Goal: Task Accomplishment & Management: Complete application form

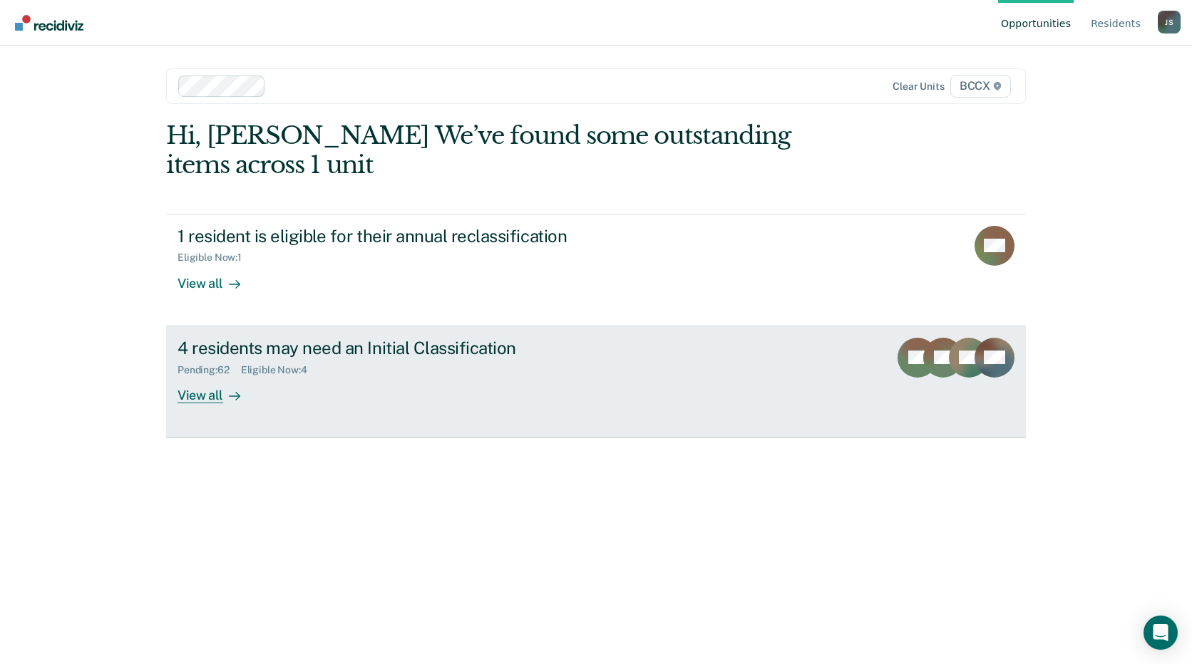
click at [312, 423] on link "4 residents may need an Initial Classification Pending : 62 Eligible Now : 4 Vi…" at bounding box center [596, 383] width 860 height 112
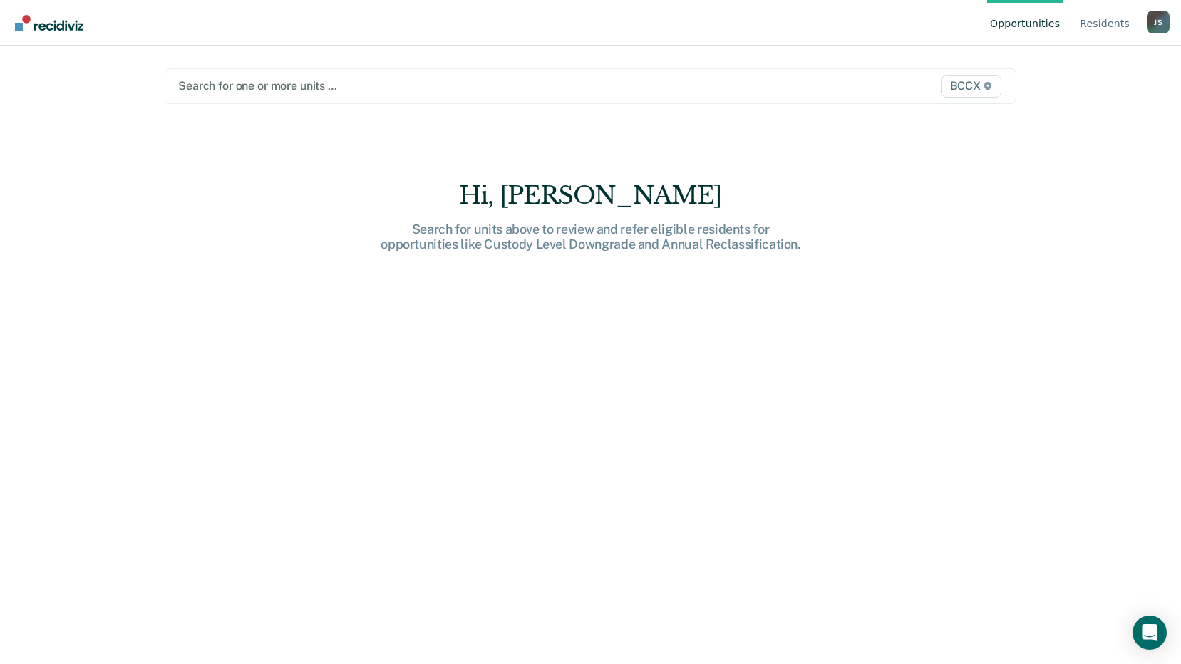
click at [281, 91] on div at bounding box center [466, 86] width 577 height 16
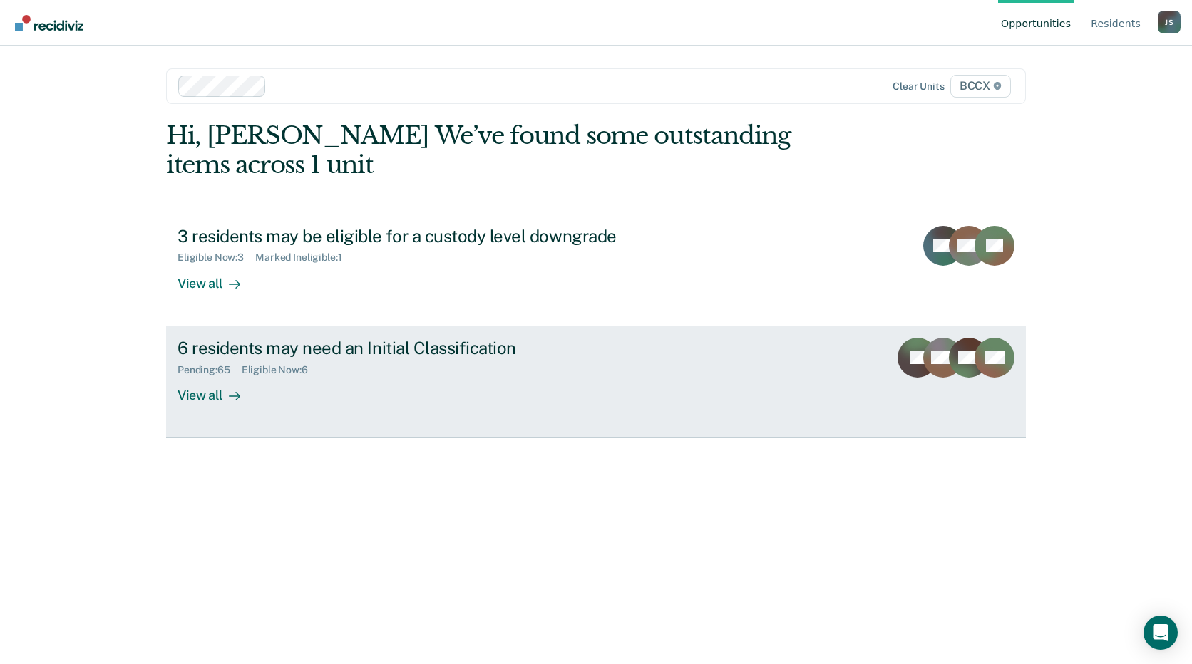
click at [384, 387] on div "6 residents may need an Initial Classification Pending : 65 Eligible Now : 6 Vi…" at bounding box center [445, 371] width 535 height 66
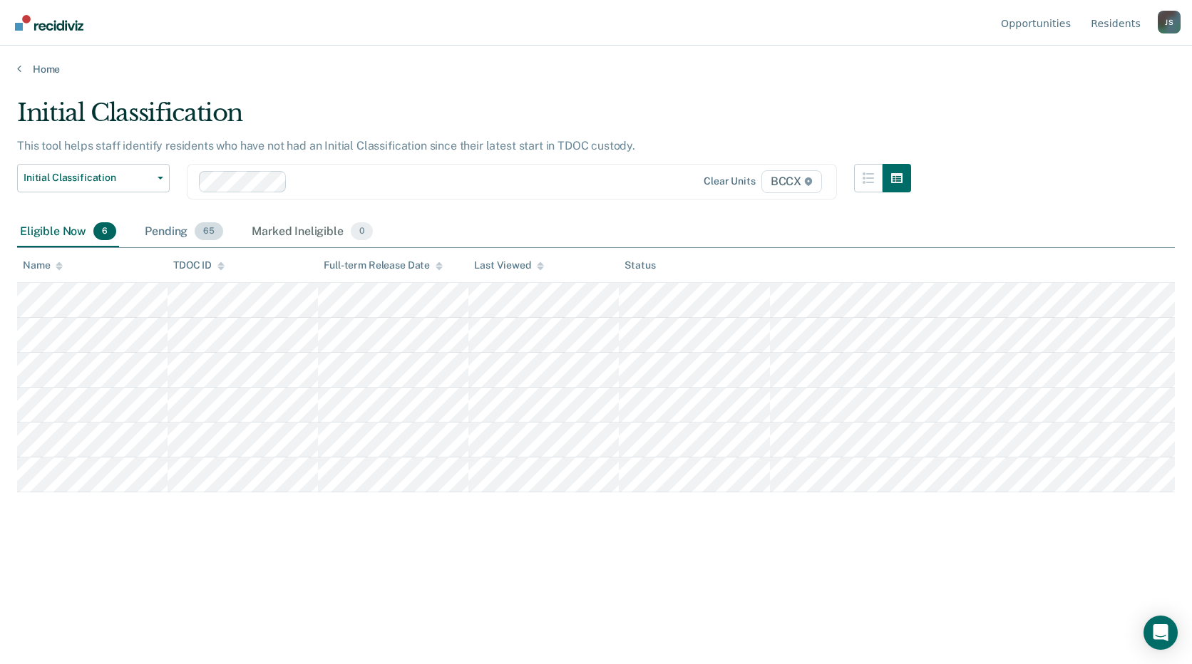
click at [185, 231] on div "Pending 65" at bounding box center [184, 232] width 84 height 31
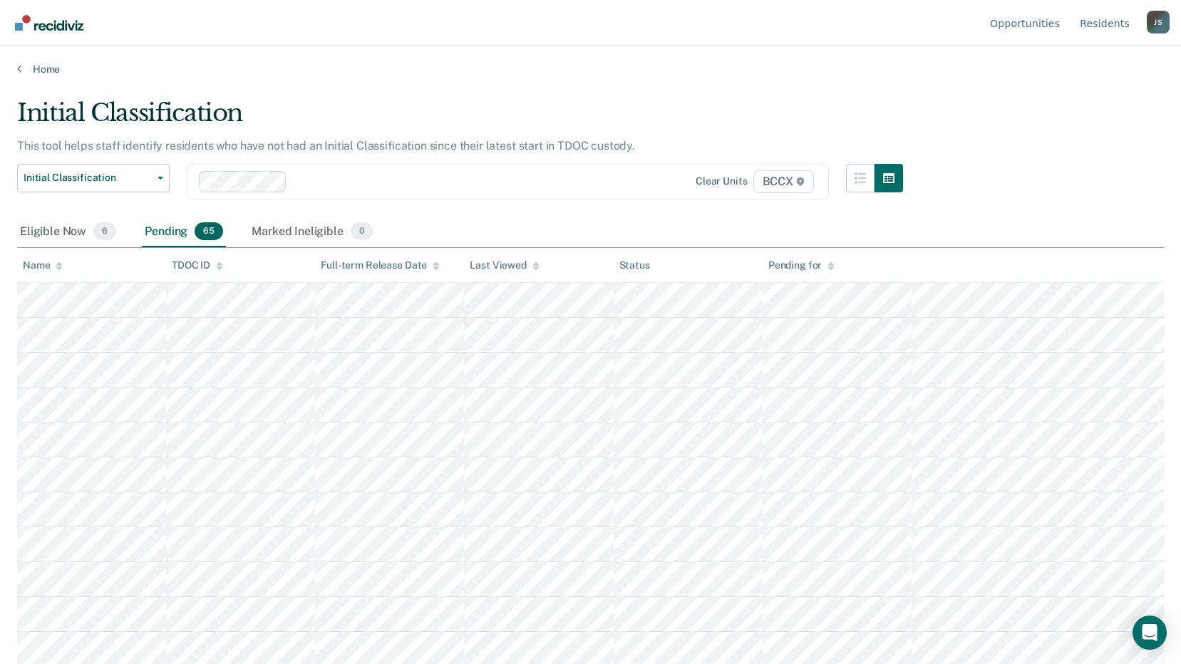
click at [60, 267] on icon at bounding box center [59, 266] width 7 height 9
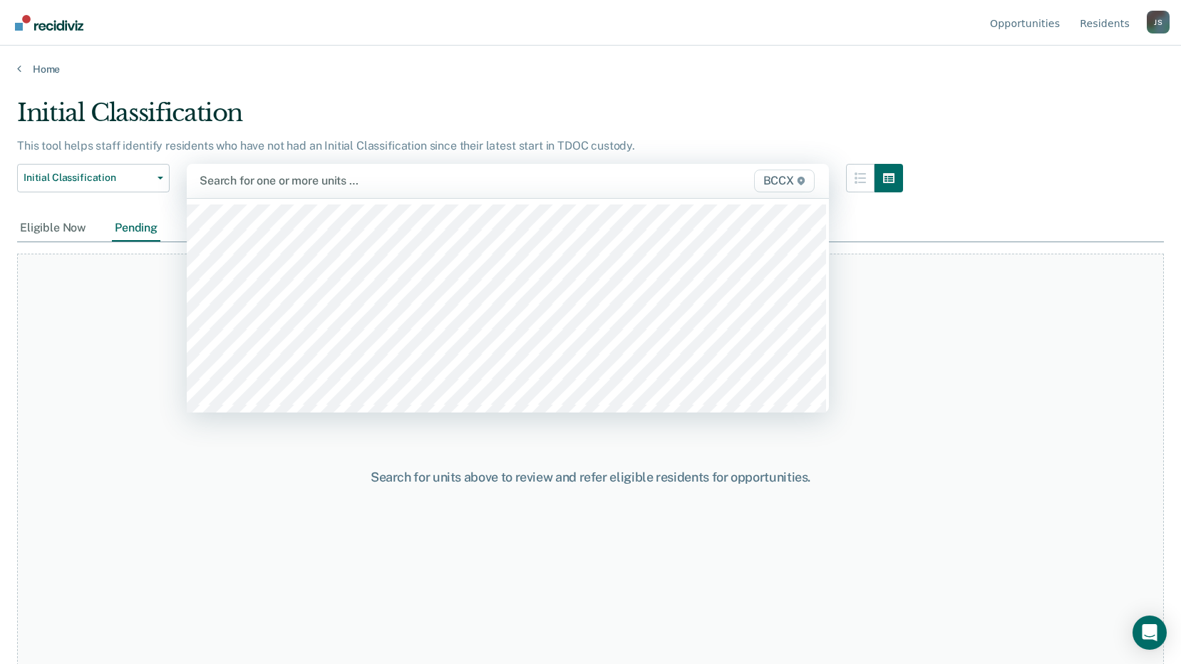
click at [299, 192] on div "Search for one or more units … BCCX" at bounding box center [508, 181] width 642 height 34
click at [256, 180] on div at bounding box center [415, 181] width 431 height 16
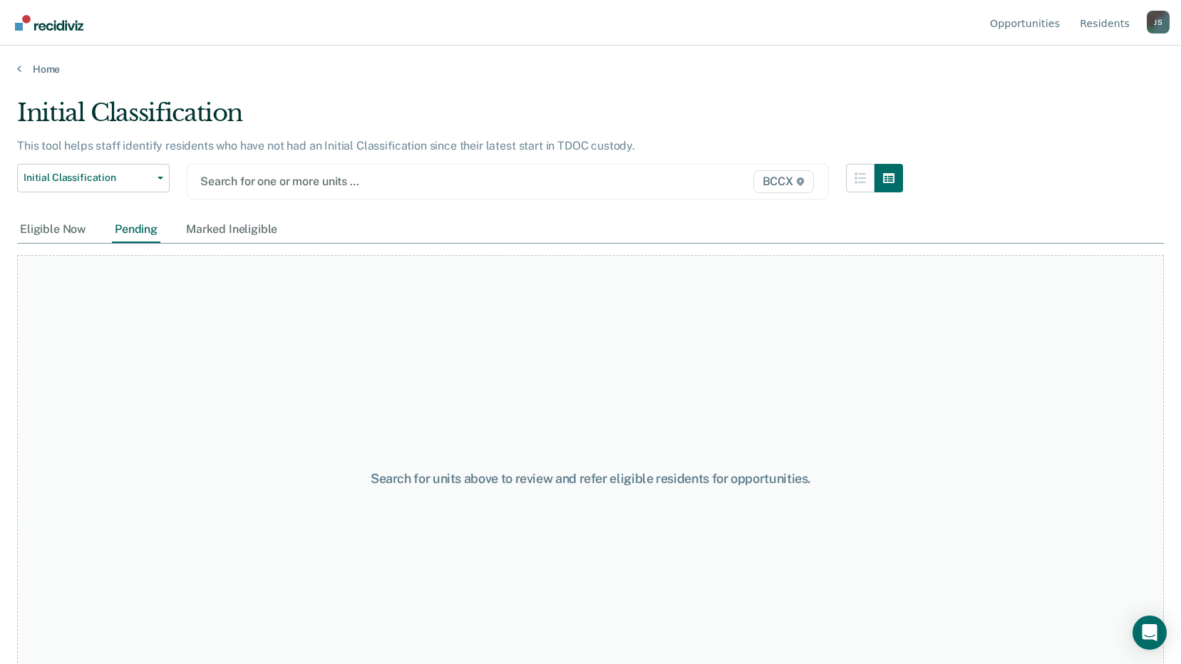
click at [246, 185] on div at bounding box center [415, 181] width 430 height 16
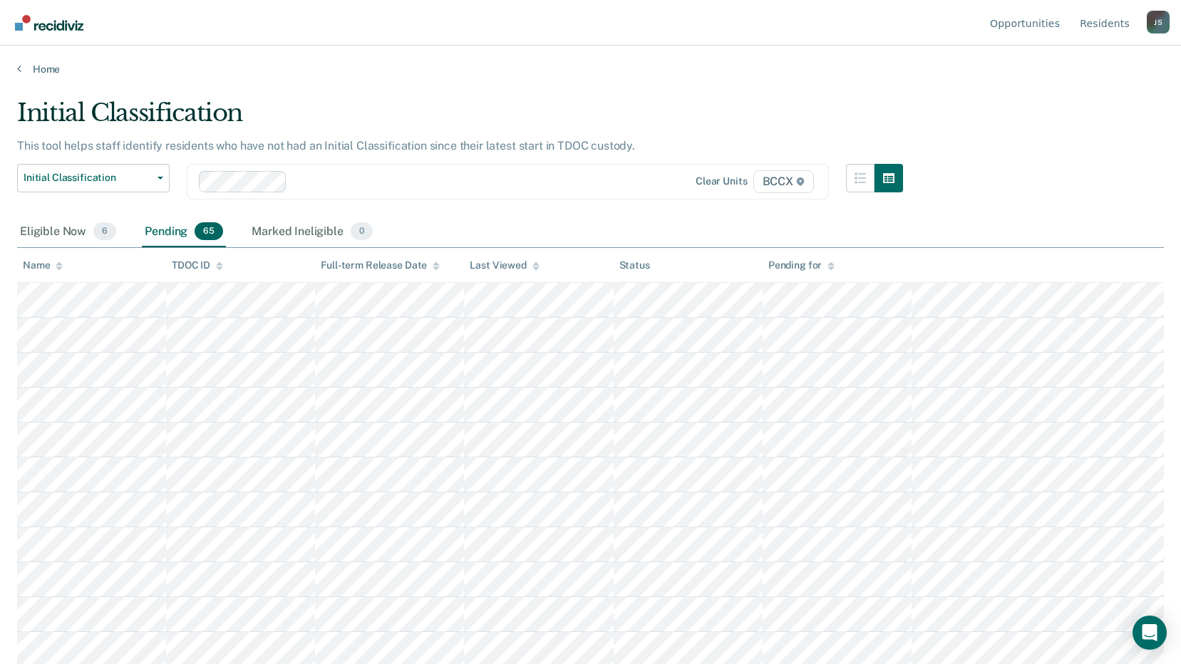
click at [57, 267] on icon at bounding box center [59, 266] width 7 height 9
click at [219, 267] on icon at bounding box center [219, 266] width 7 height 9
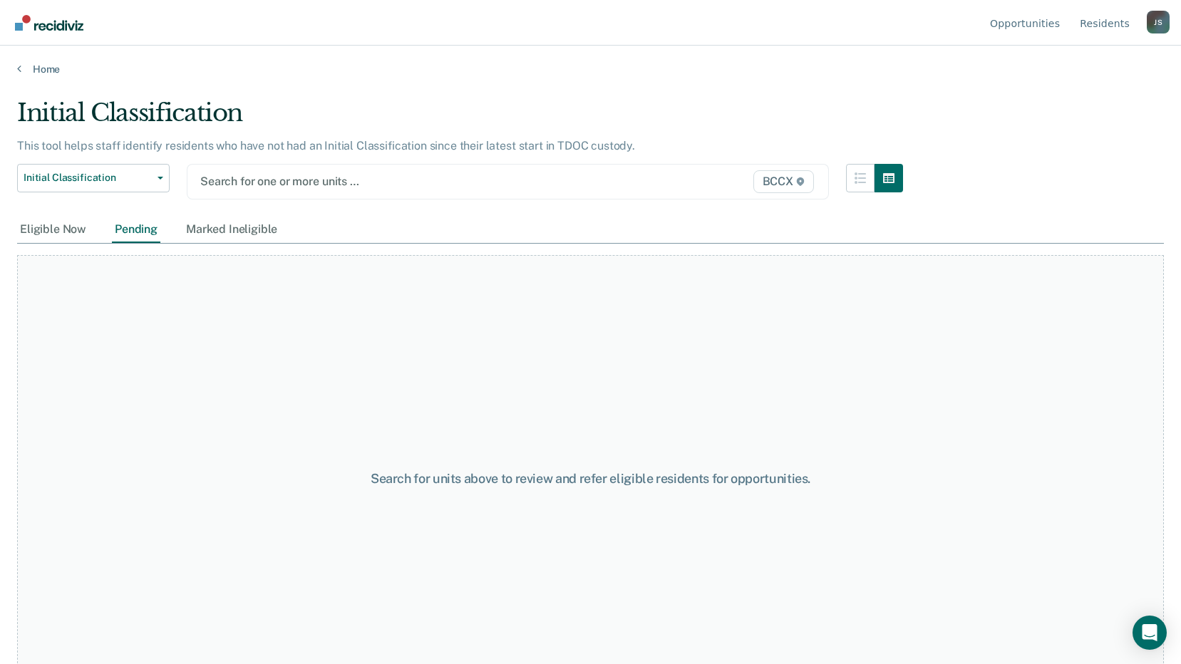
click at [359, 188] on div at bounding box center [415, 181] width 430 height 16
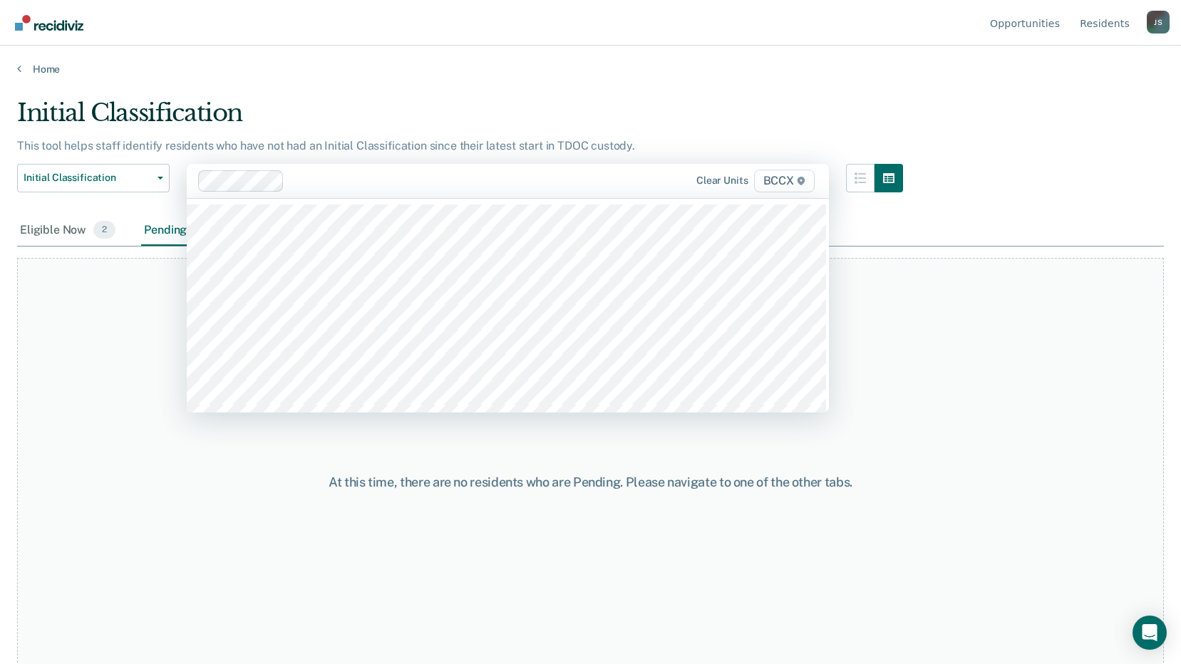
click at [324, 185] on div at bounding box center [460, 181] width 340 height 16
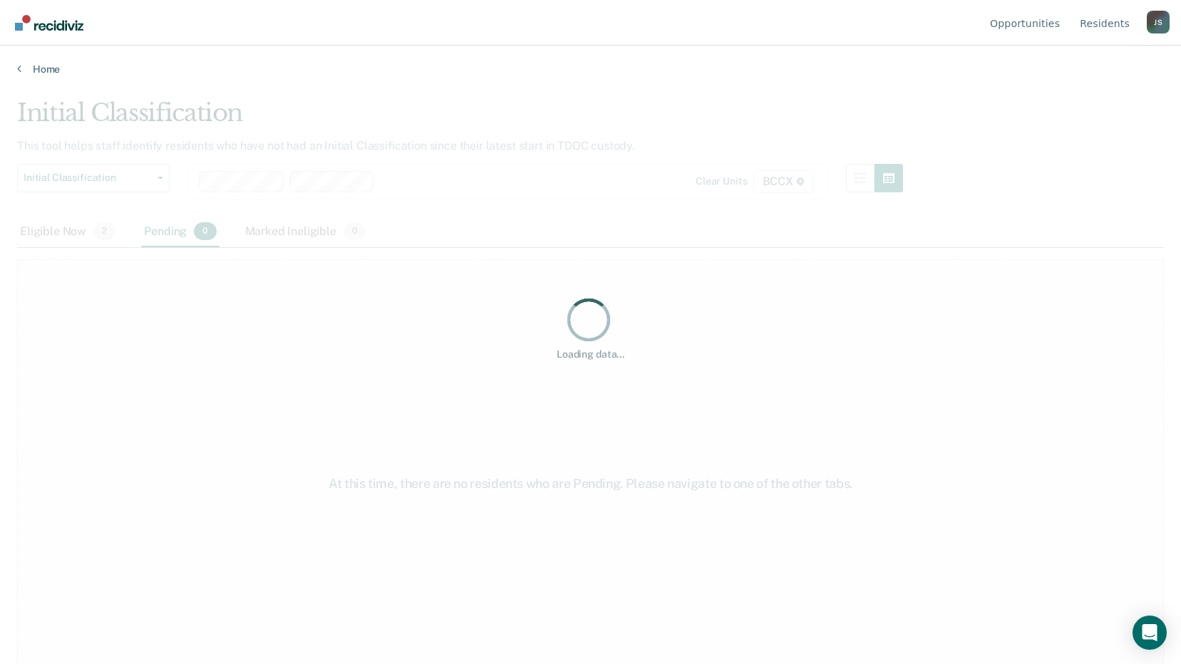
click at [404, 182] on div "Loading data..." at bounding box center [590, 327] width 1147 height 459
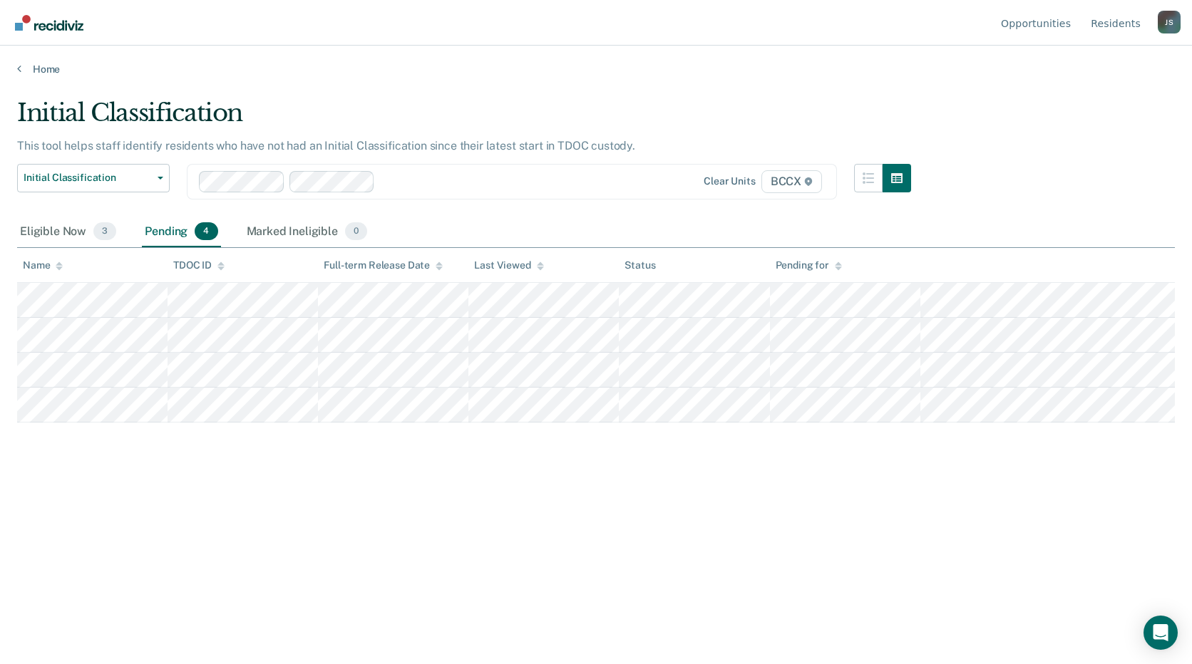
click at [399, 185] on div at bounding box center [508, 181] width 255 height 16
click at [1001, 202] on div "Initial Classification This tool helps staff identify residents who have not ha…" at bounding box center [596, 327] width 1158 height 459
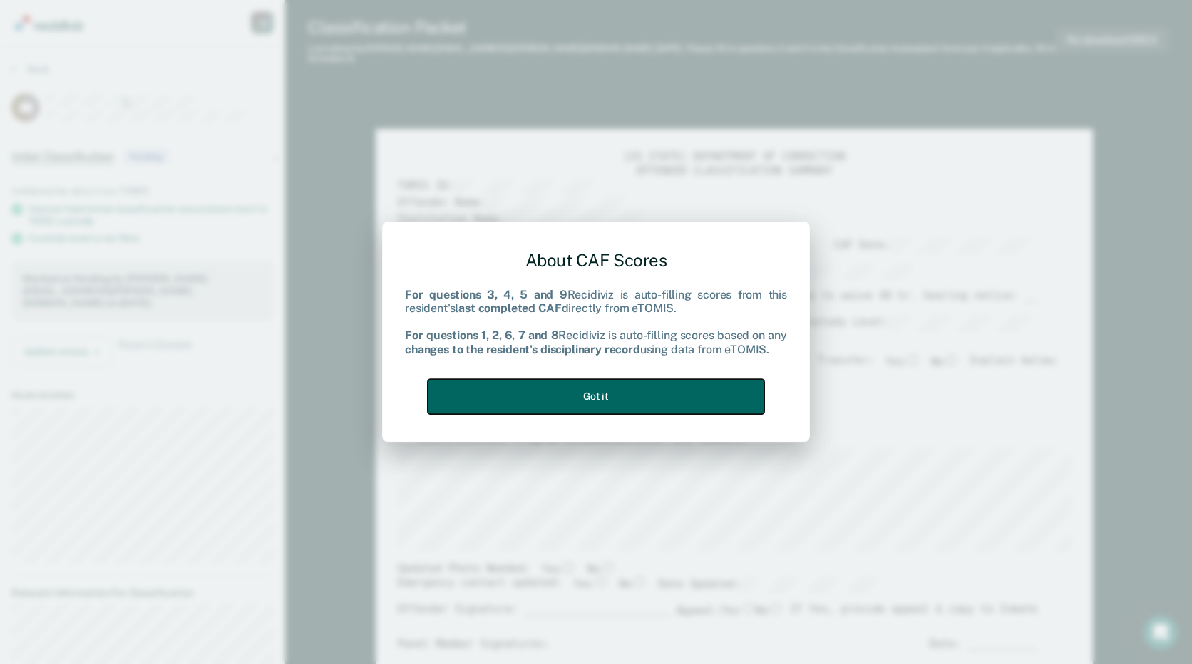
click at [710, 383] on button "Got it" at bounding box center [596, 396] width 337 height 35
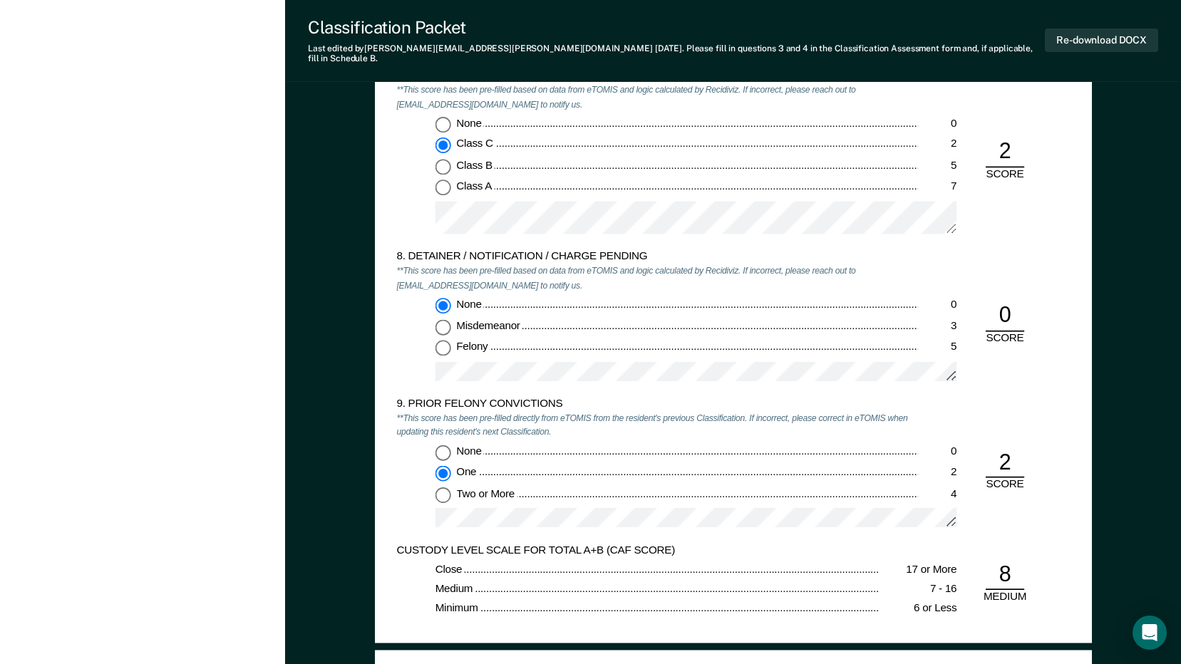
scroll to position [2495, 0]
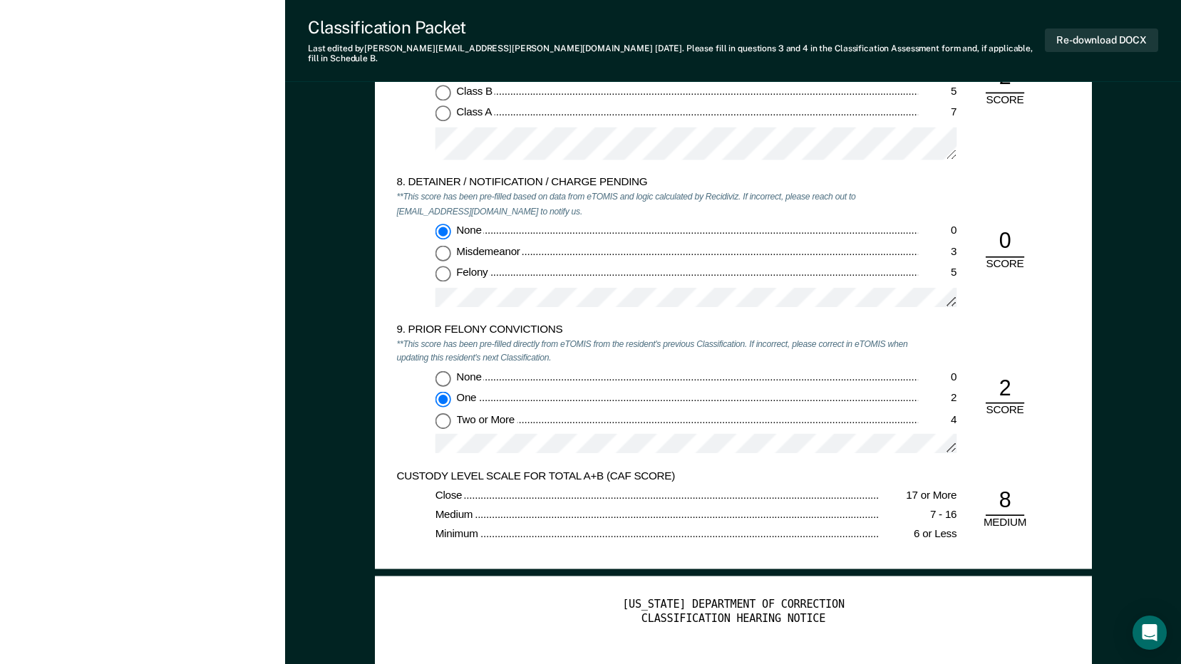
click at [445, 371] on input "None 0" at bounding box center [443, 379] width 16 height 16
type textarea "x"
radio input "true"
radio input "false"
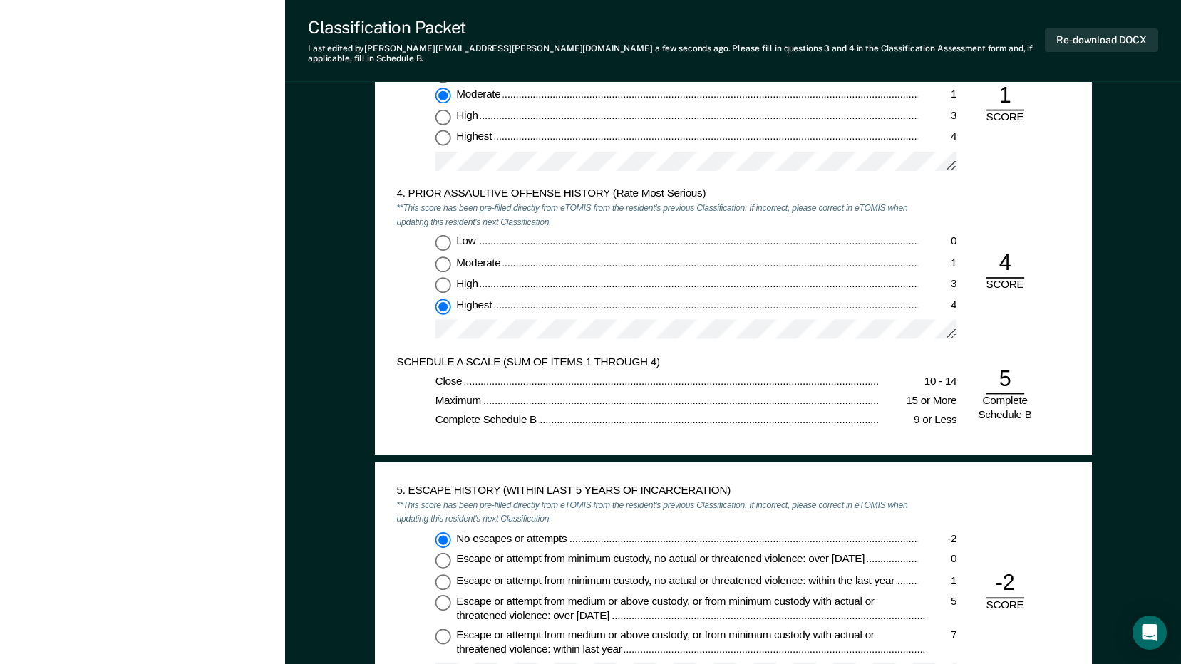
scroll to position [1355, 0]
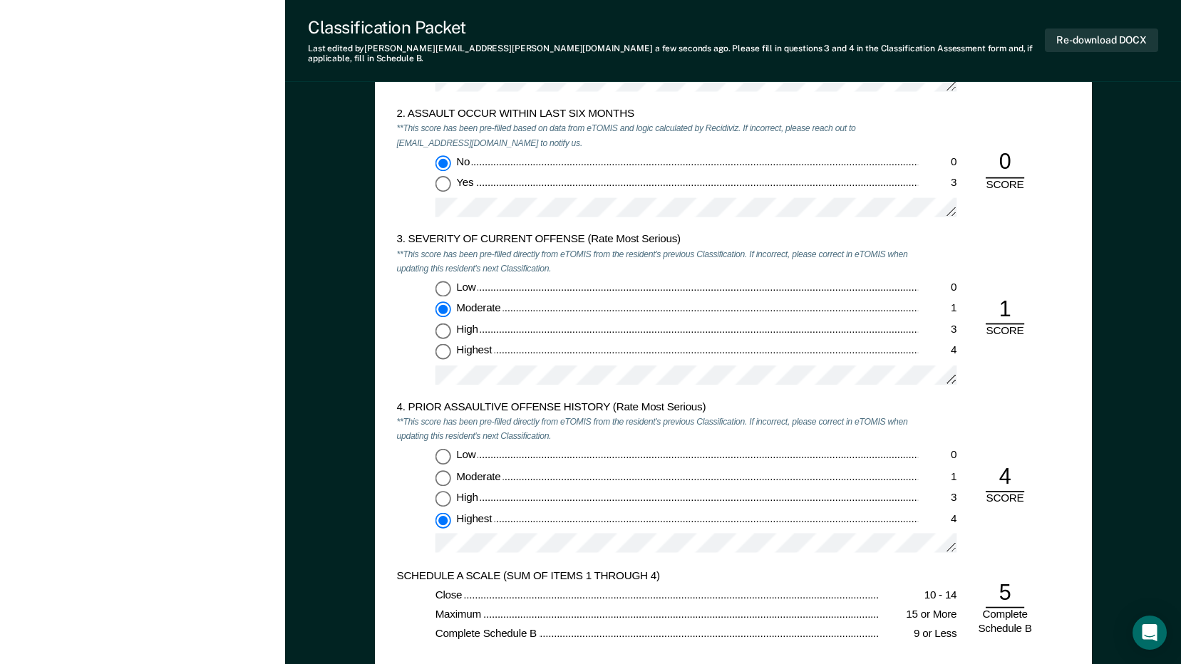
click at [441, 344] on input "Highest 4" at bounding box center [443, 352] width 16 height 16
type textarea "x"
radio input "false"
radio input "true"
click at [443, 448] on input "Low 0" at bounding box center [443, 456] width 16 height 16
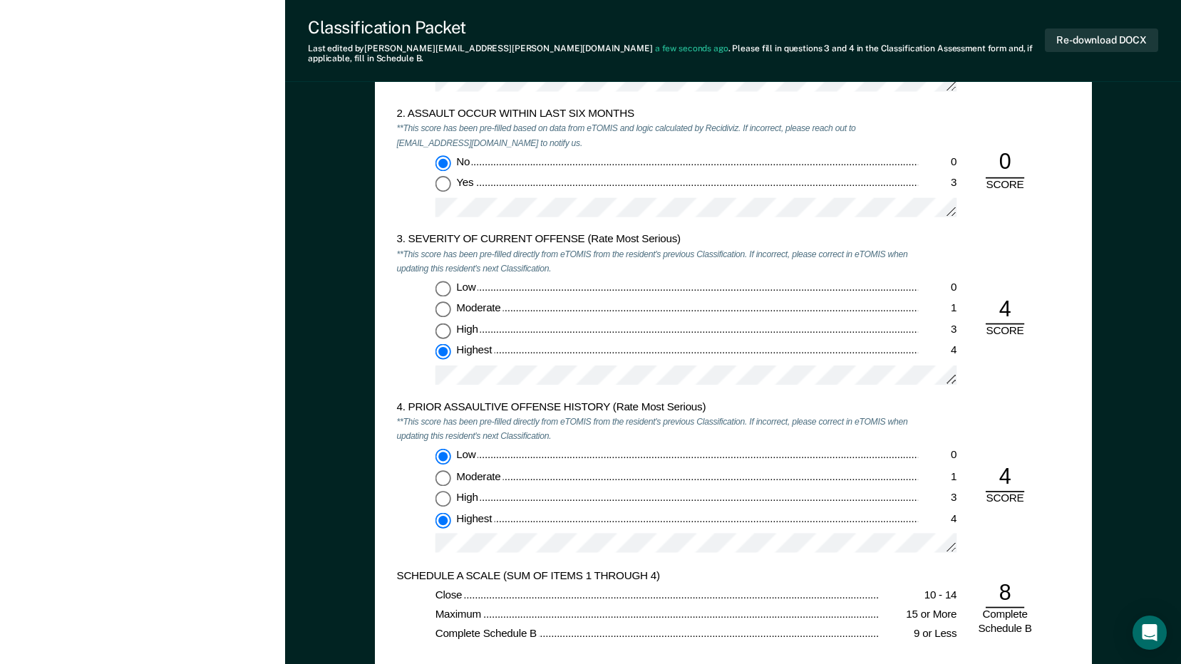
type textarea "x"
radio input "true"
radio input "false"
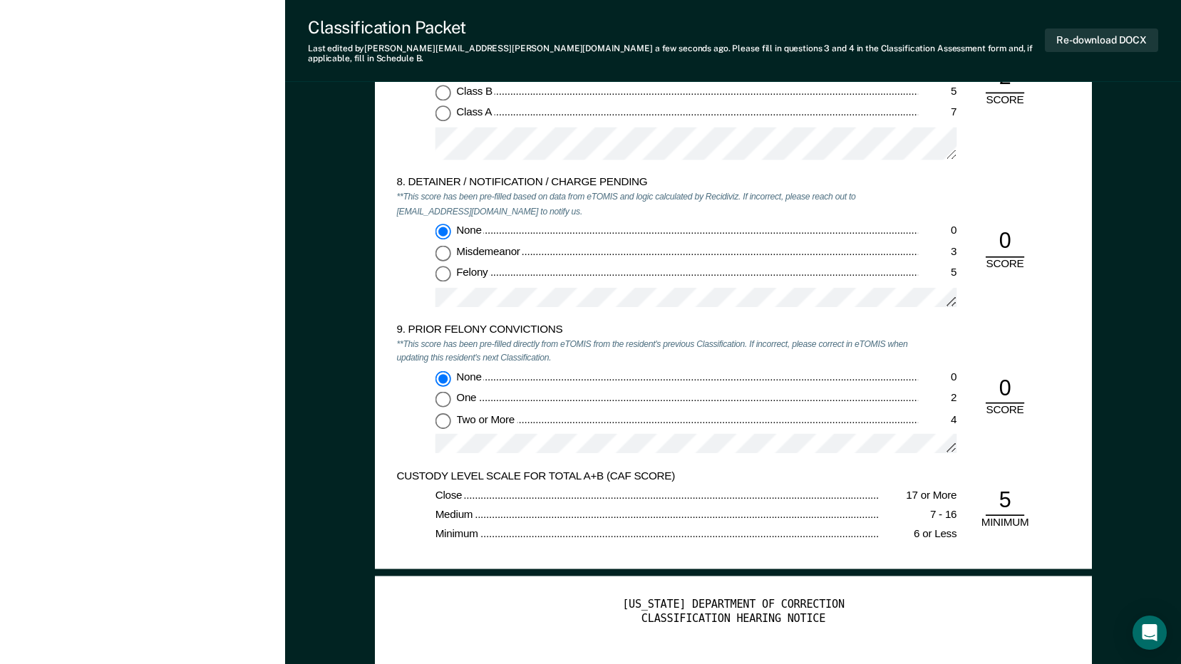
scroll to position [2781, 0]
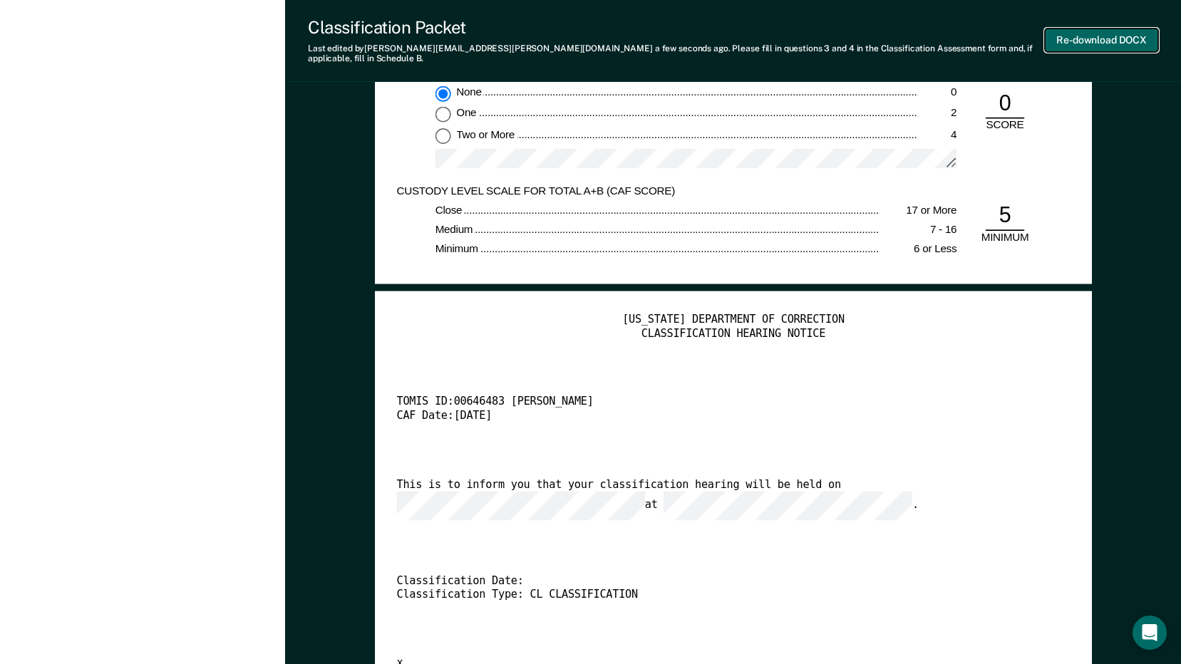
click at [1077, 35] on button "Re-download DOCX" at bounding box center [1101, 41] width 113 height 24
type textarea "x"
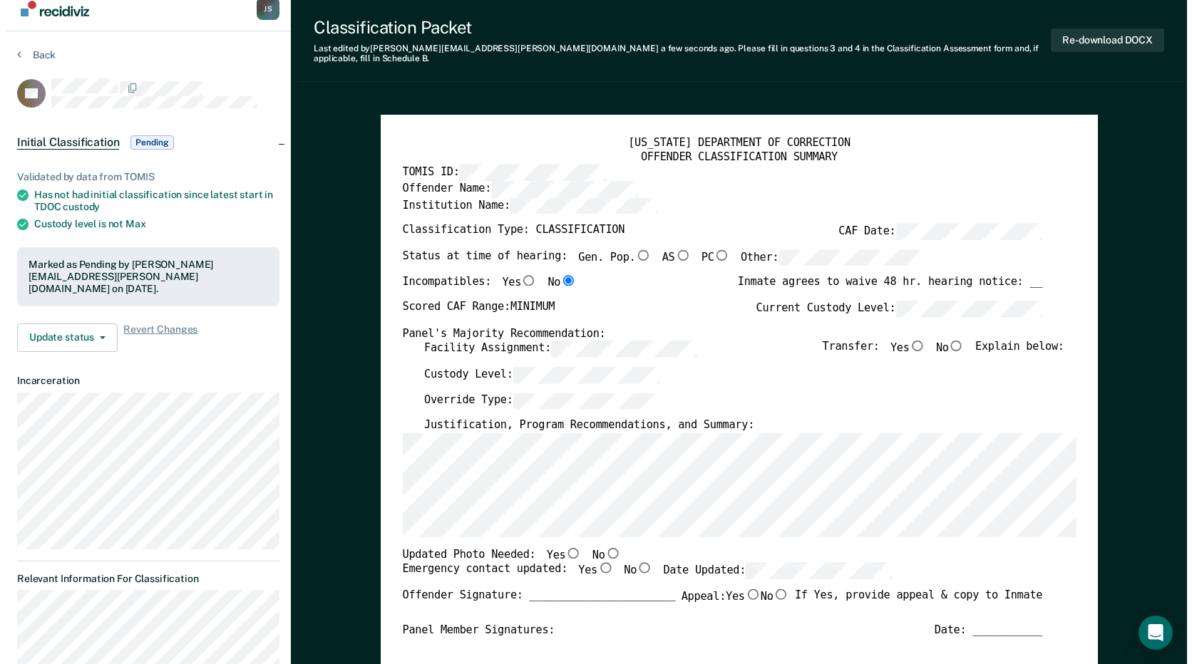
scroll to position [0, 0]
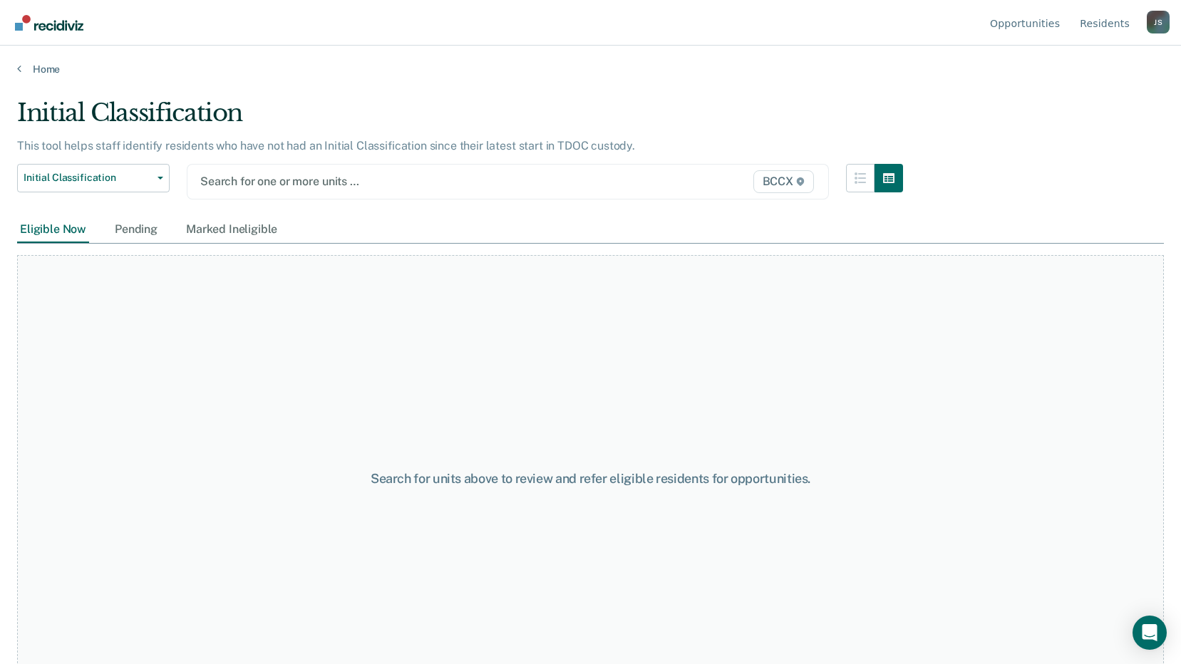
click at [328, 173] on div at bounding box center [415, 181] width 430 height 16
